Goal: Task Accomplishment & Management: Manage account settings

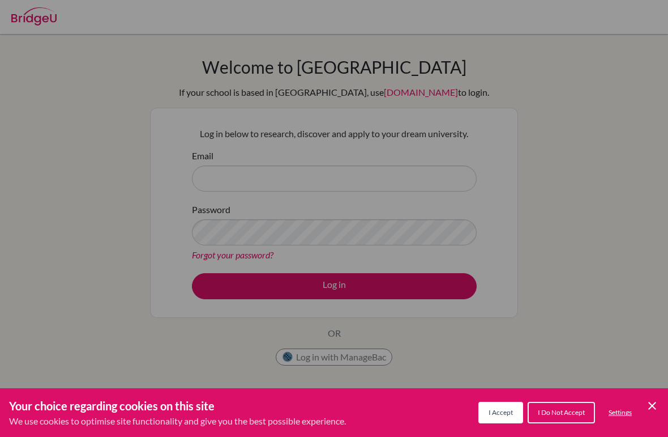
click at [385, 178] on div "Cookie Preferences" at bounding box center [334, 218] width 668 height 437
click at [371, 180] on div "Cookie Preferences" at bounding box center [334, 218] width 668 height 437
click at [386, 190] on div "Cookie Preferences" at bounding box center [334, 218] width 668 height 437
click at [408, 181] on div "Cookie Preferences" at bounding box center [334, 218] width 668 height 437
click at [480, 270] on div "Cookie Preferences" at bounding box center [334, 218] width 668 height 437
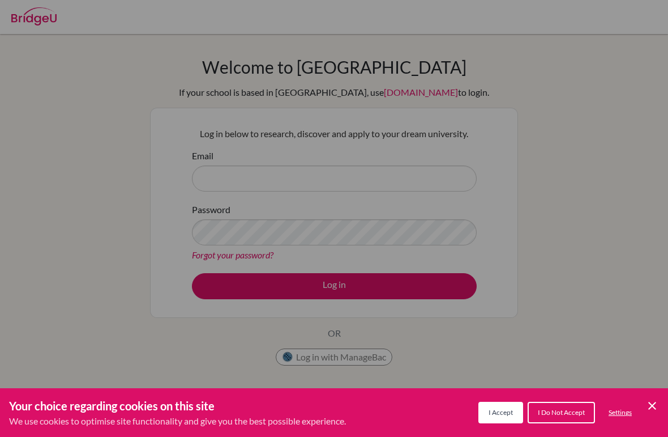
click at [361, 139] on div "Cookie Preferences" at bounding box center [334, 218] width 668 height 437
click at [398, 364] on div "Cookie Preferences" at bounding box center [334, 218] width 668 height 437
click at [364, 178] on div "Cookie Preferences" at bounding box center [334, 218] width 668 height 437
click at [364, 190] on div "Cookie Preferences" at bounding box center [334, 218] width 668 height 437
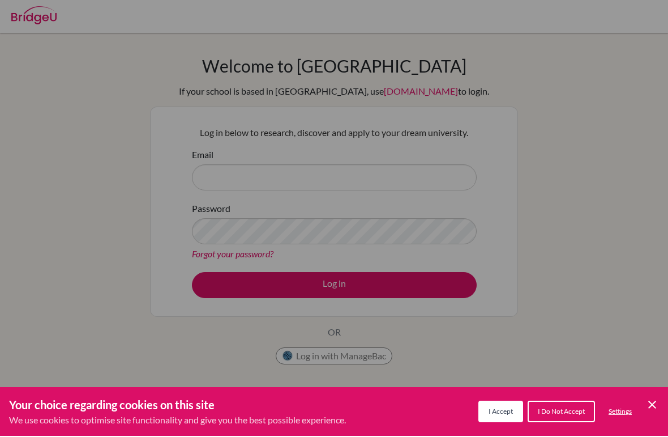
scroll to position [1, 0]
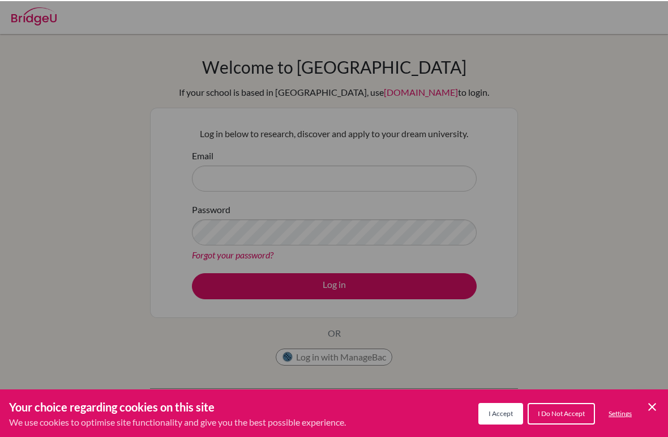
click at [497, 409] on button "I Accept" at bounding box center [501, 413] width 45 height 22
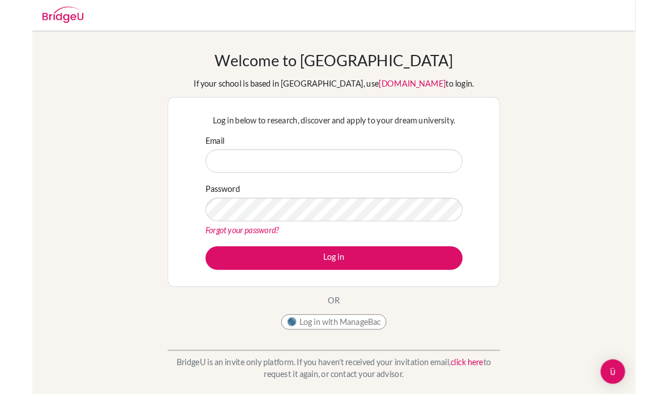
scroll to position [3, 0]
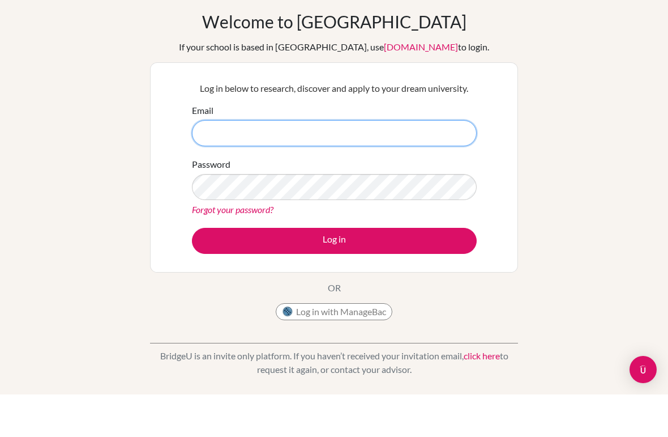
click at [311, 163] on input "Email" at bounding box center [334, 176] width 285 height 26
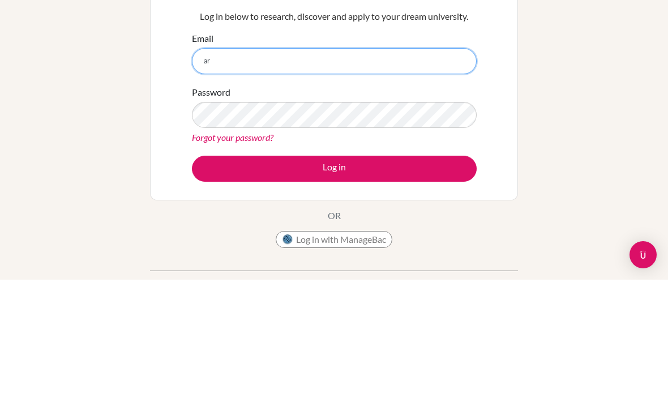
type input "[EMAIL_ADDRESS][DOMAIN_NAME]"
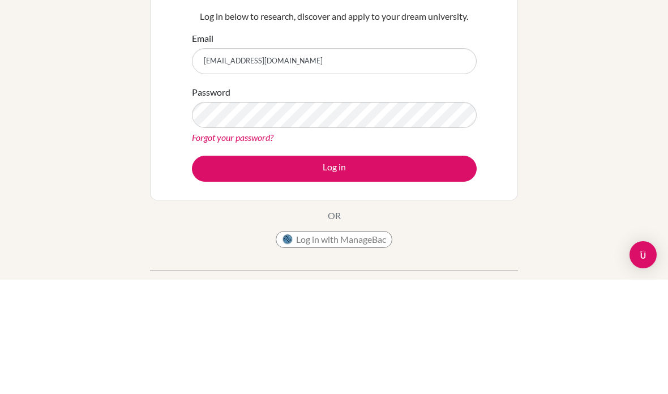
scroll to position [117, 0]
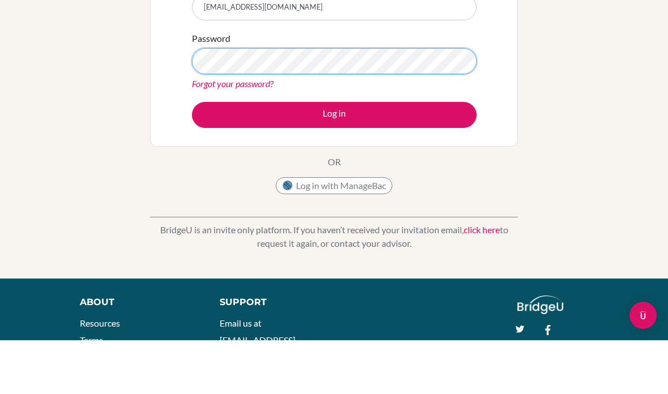
click at [334, 156] on button "Log in" at bounding box center [334, 169] width 285 height 26
